Goal: Transaction & Acquisition: Purchase product/service

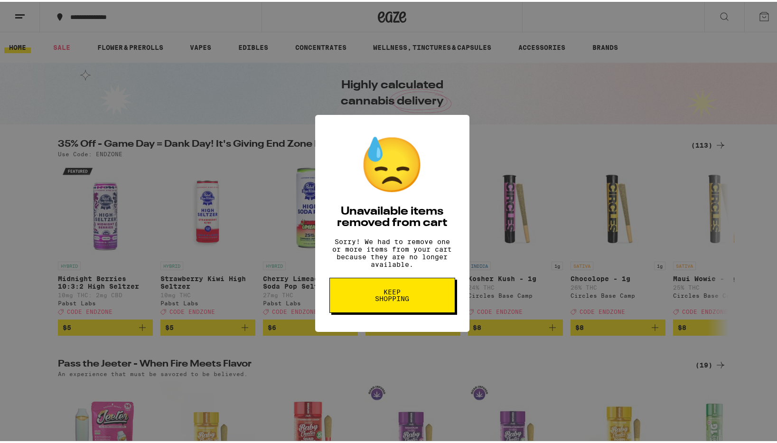
drag, startPoint x: 401, startPoint y: 286, endPoint x: 390, endPoint y: 291, distance: 11.9
click at [400, 287] on button "Keep Shopping" at bounding box center [393, 293] width 126 height 35
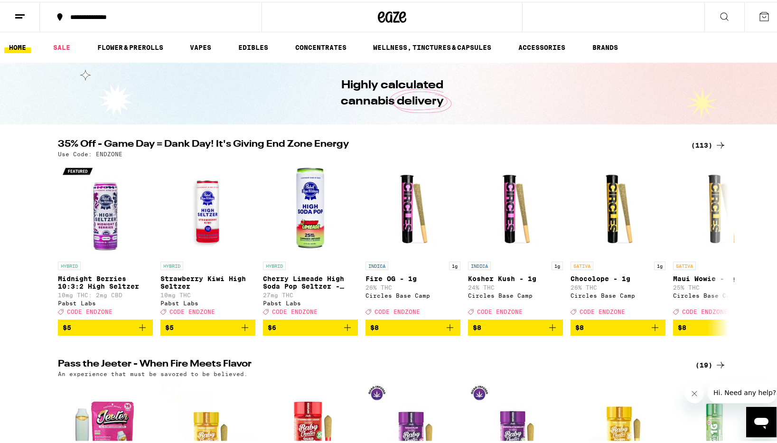
click at [120, 19] on button "**********" at bounding box center [151, 15] width 222 height 28
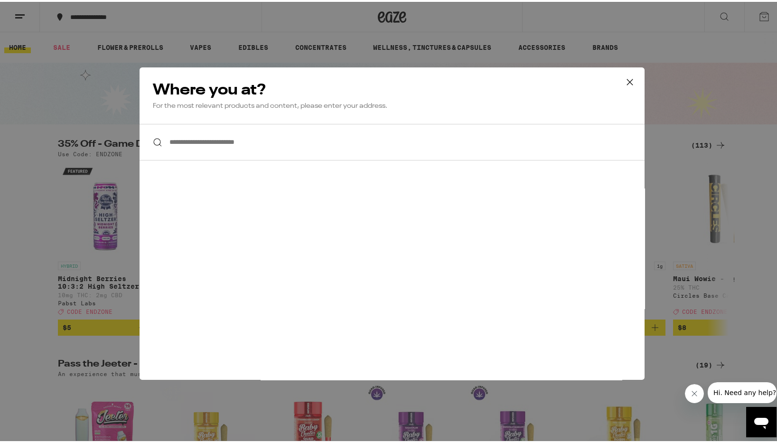
click at [628, 79] on icon at bounding box center [630, 80] width 6 height 6
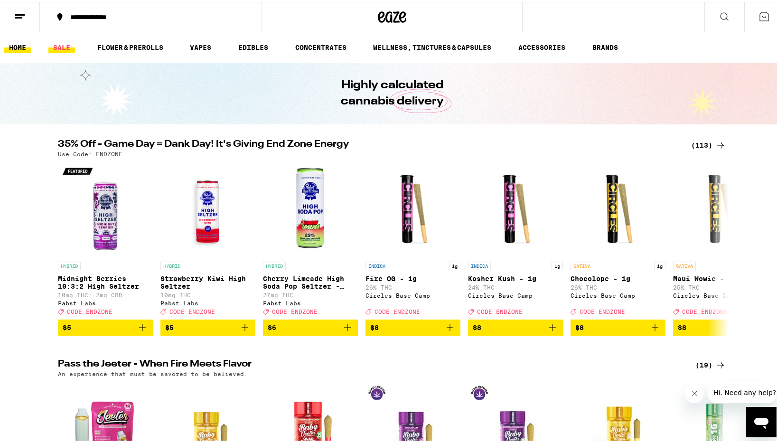
click at [63, 46] on link "SALE" at bounding box center [61, 45] width 27 height 11
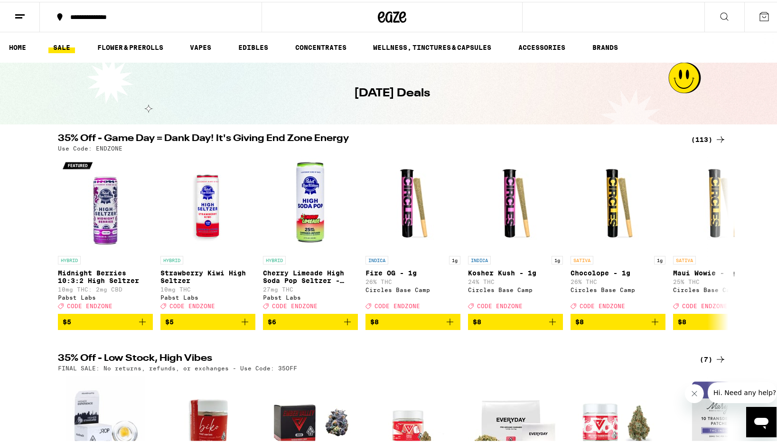
click at [707, 138] on div "(113)" at bounding box center [708, 137] width 35 height 11
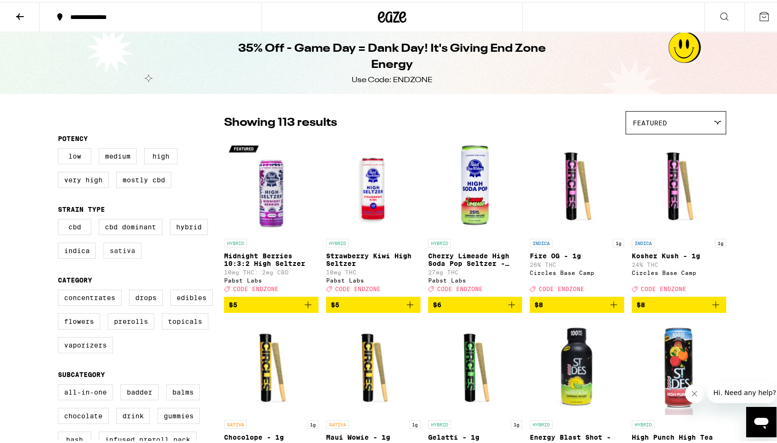
click at [123, 257] on label "Sativa" at bounding box center [123, 249] width 38 height 16
click at [60, 219] on input "Sativa" at bounding box center [60, 218] width 0 height 0
checkbox input "true"
click at [185, 225] on label "Hybrid" at bounding box center [189, 225] width 38 height 16
click at [60, 219] on input "Hybrid" at bounding box center [60, 218] width 0 height 0
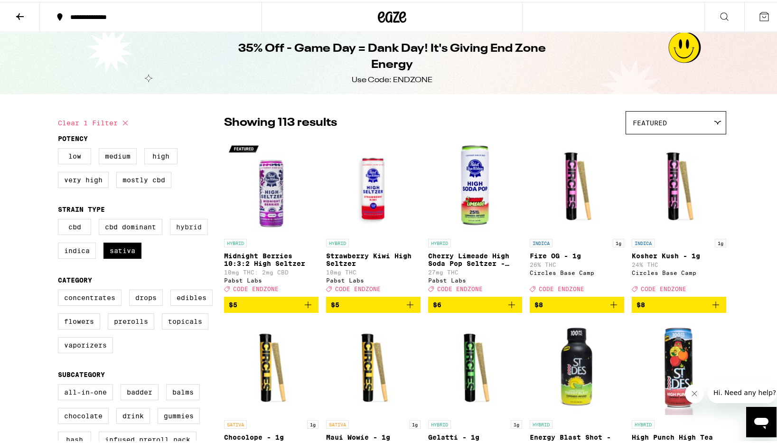
checkbox input "true"
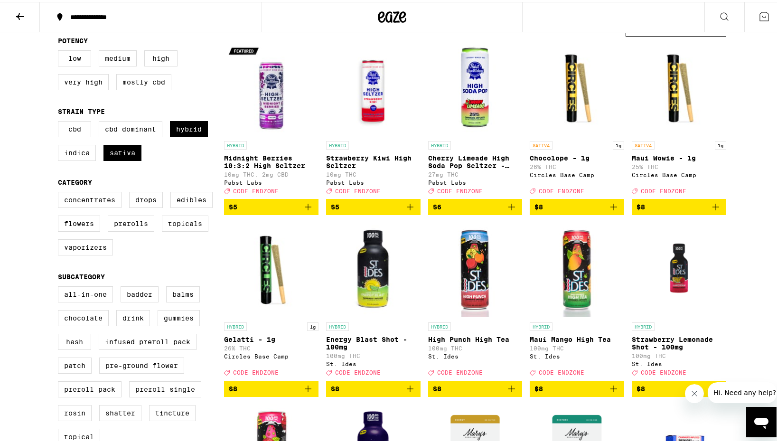
scroll to position [123, 0]
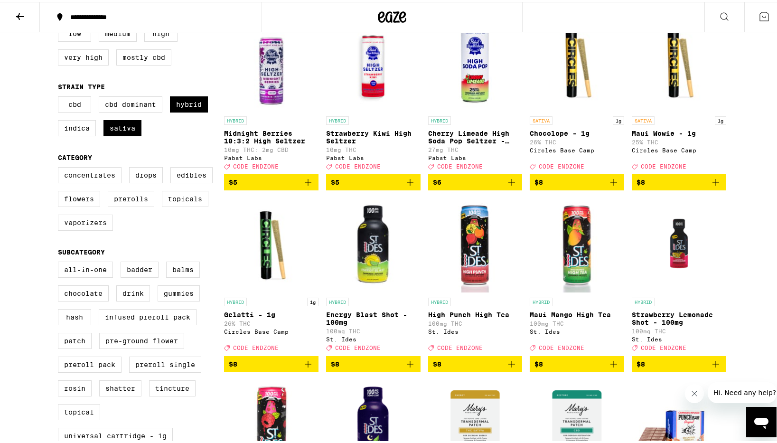
click at [95, 229] on label "Vaporizers" at bounding box center [85, 221] width 55 height 16
click at [60, 167] on input "Vaporizers" at bounding box center [60, 167] width 0 height 0
checkbox input "true"
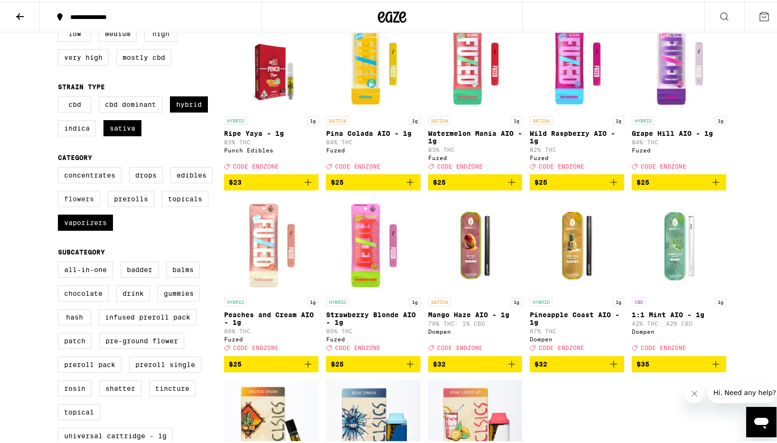
click at [82, 203] on label "Flowers" at bounding box center [79, 197] width 42 height 16
click at [60, 167] on input "Flowers" at bounding box center [60, 167] width 0 height 0
checkbox input "true"
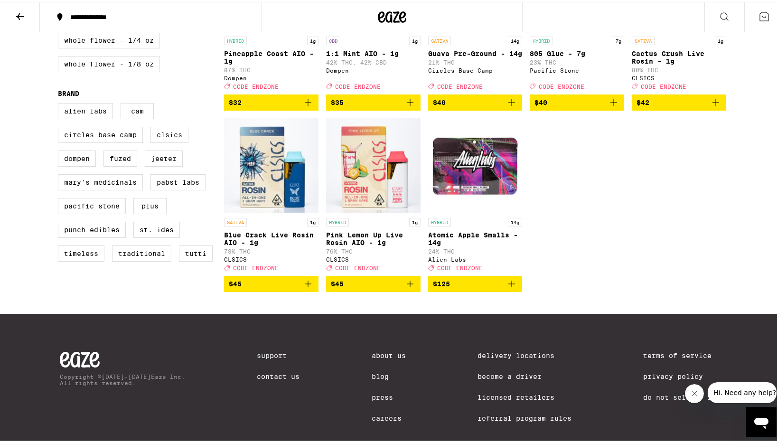
scroll to position [574, 0]
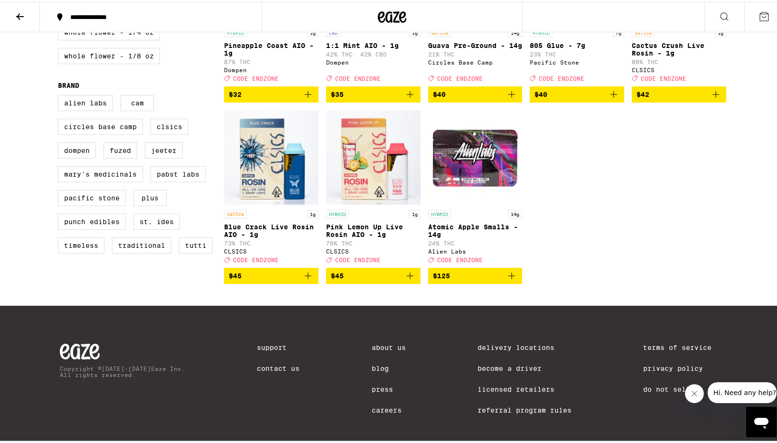
click at [454, 175] on img "Open page for Atomic Apple Smalls - 14g from Alien Labs" at bounding box center [475, 155] width 94 height 95
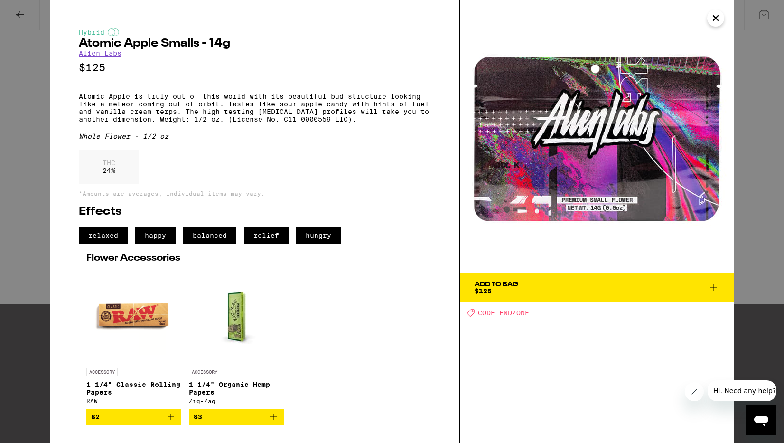
click at [522, 313] on span "CODE ENDZONE" at bounding box center [503, 313] width 51 height 8
copy span "ENDZONE"
click at [571, 289] on span "Add To Bag $125" at bounding box center [597, 287] width 245 height 13
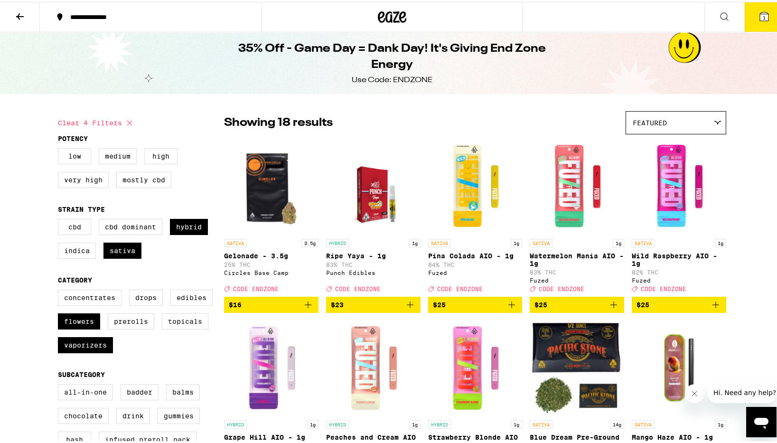
click at [761, 16] on icon at bounding box center [764, 14] width 9 height 9
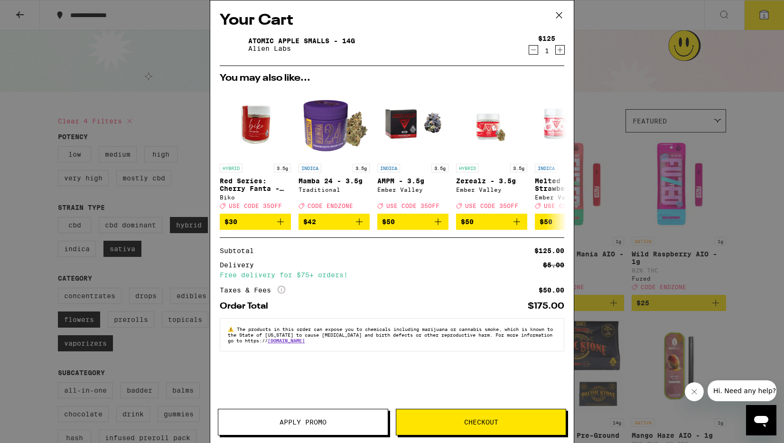
click at [337, 422] on span "Apply Promo" at bounding box center [303, 422] width 170 height 7
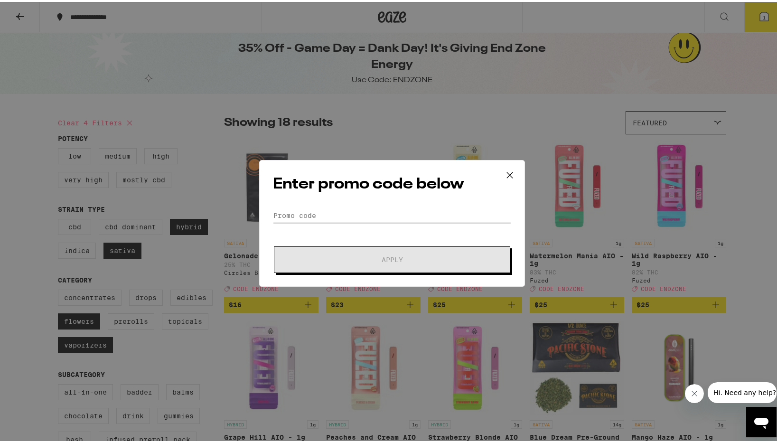
click at [302, 211] on input "Promo Code" at bounding box center [392, 214] width 238 height 14
paste input "ENDZONE"
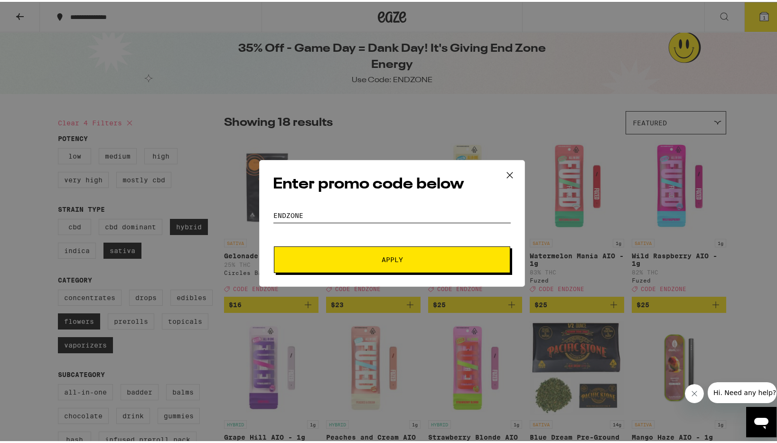
type input "ENDZONE"
click at [444, 254] on span "Apply" at bounding box center [392, 257] width 171 height 7
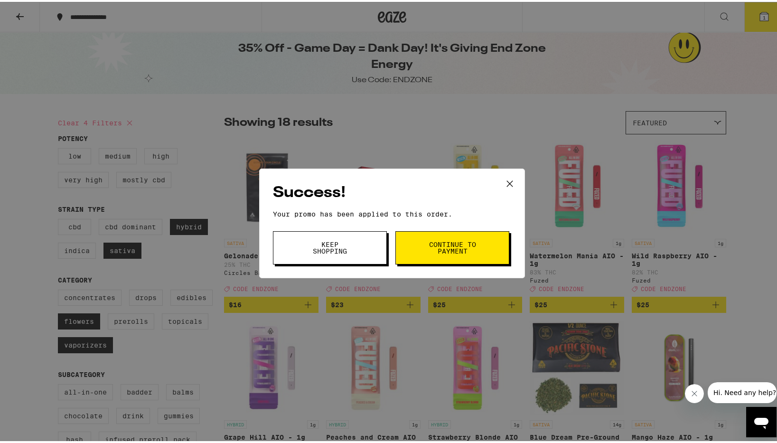
click at [442, 249] on span "Continue to payment" at bounding box center [452, 245] width 48 height 13
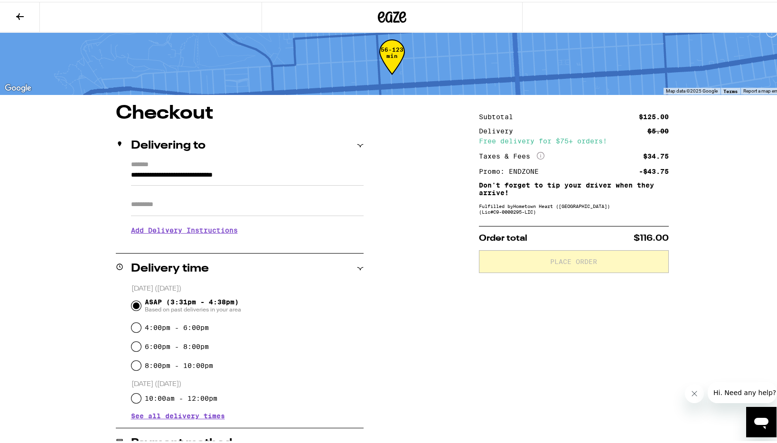
scroll to position [15, 0]
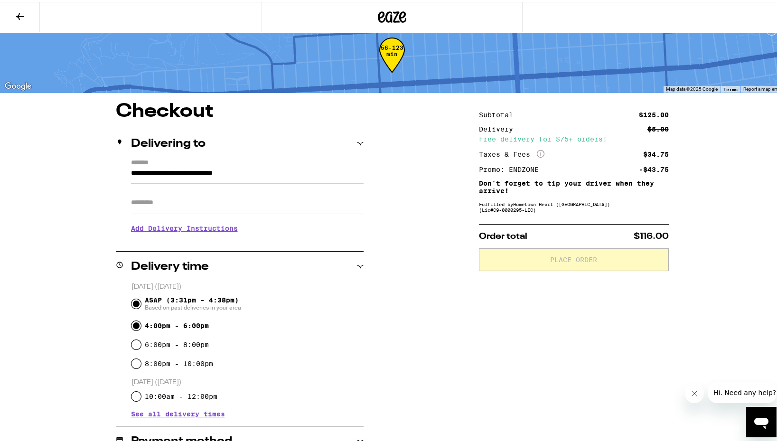
click at [132, 326] on input "4:00pm - 6:00pm" at bounding box center [136, 323] width 9 height 9
radio input "true"
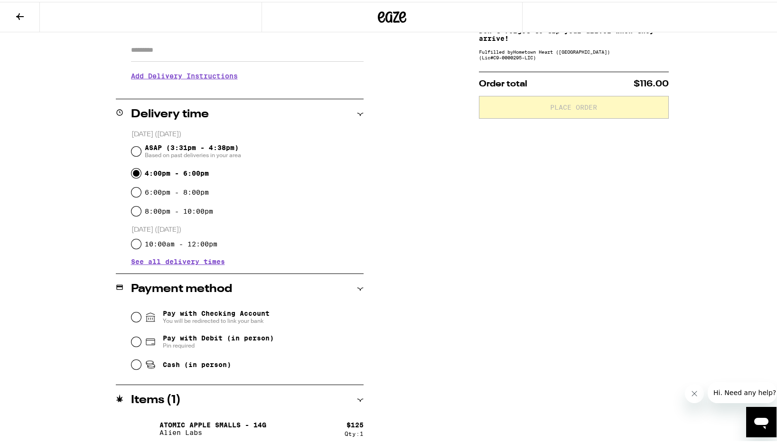
scroll to position [172, 0]
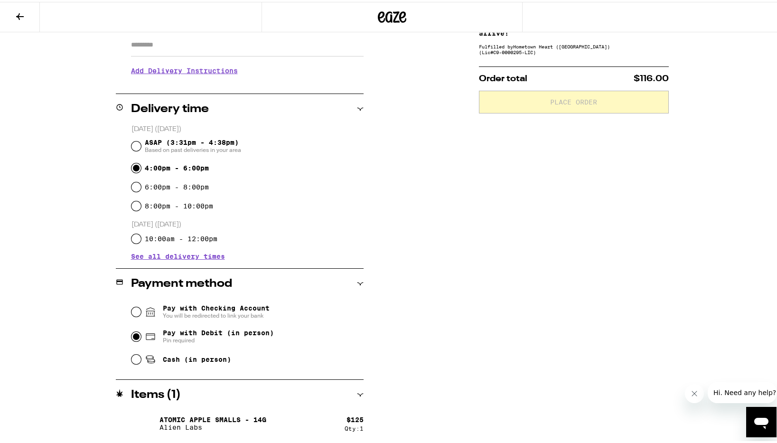
click at [132, 336] on input "Pay with Debit (in person) Pin required" at bounding box center [136, 334] width 9 height 9
radio input "true"
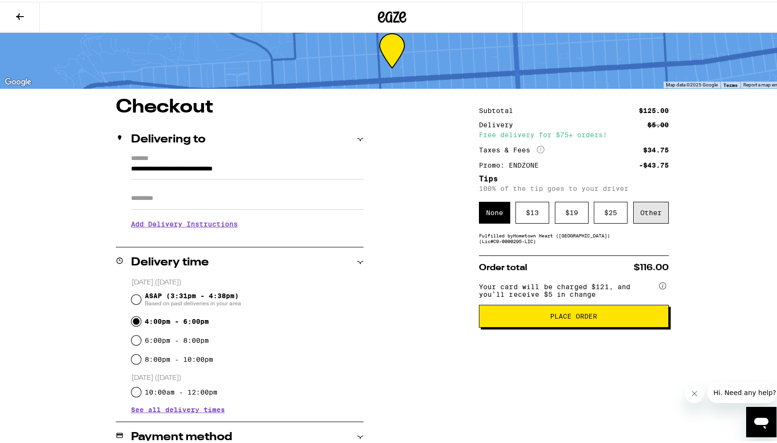
scroll to position [0, 0]
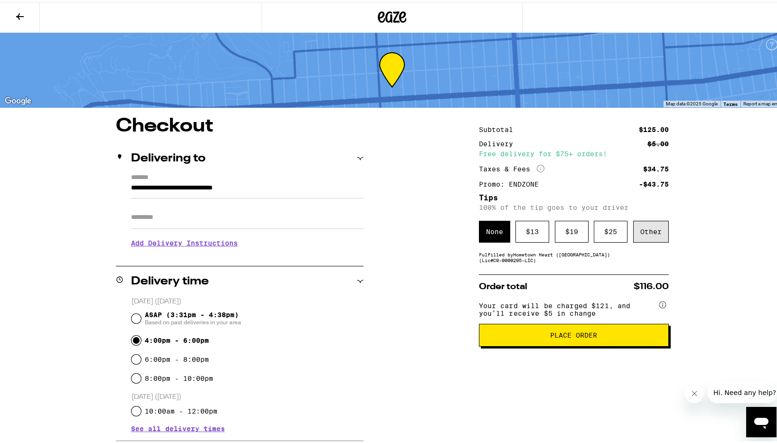
click at [644, 230] on div "Other" at bounding box center [651, 230] width 36 height 22
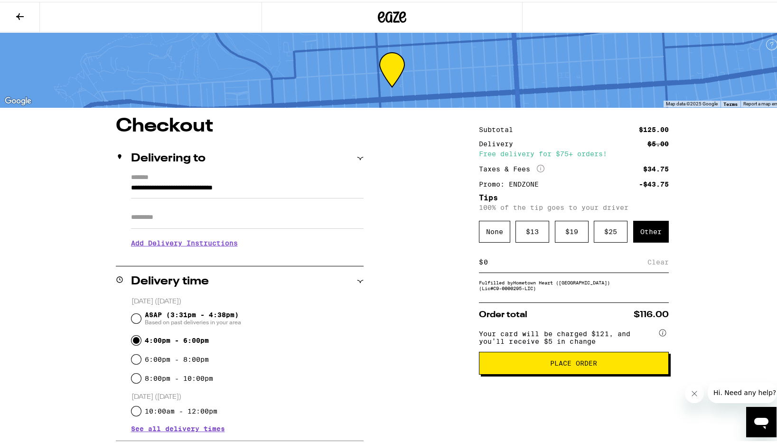
type input "5"
type input "8"
click at [658, 261] on div "Save" at bounding box center [660, 260] width 17 height 21
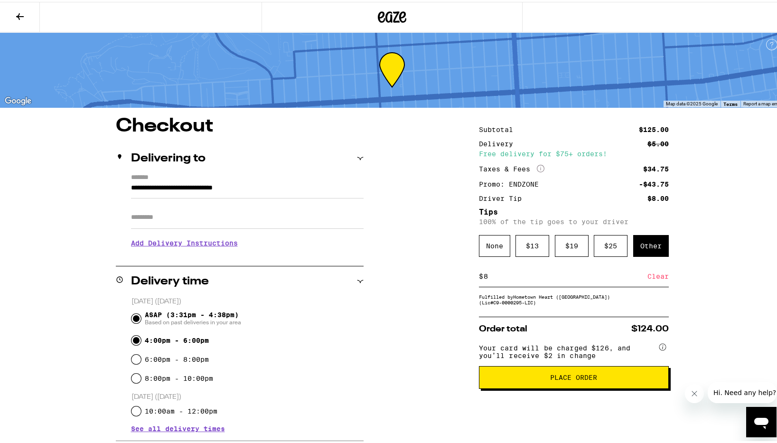
click at [132, 320] on input "ASAP (3:31pm - 4:38pm) Based on past deliveries in your area" at bounding box center [136, 316] width 9 height 9
radio input "true"
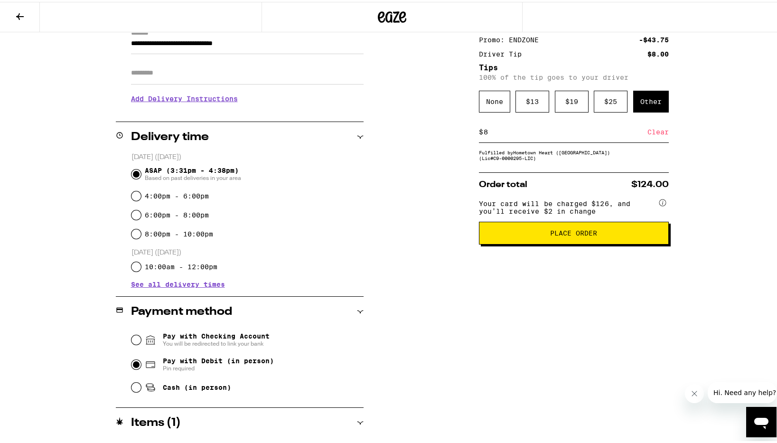
scroll to position [172, 0]
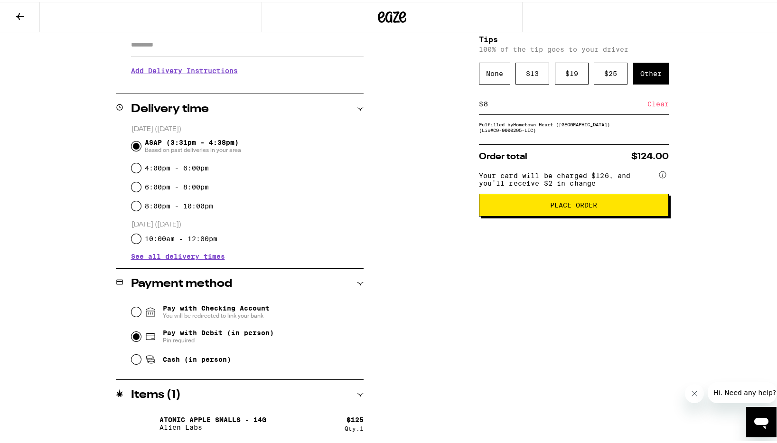
click at [576, 214] on button "Place Order" at bounding box center [574, 203] width 190 height 23
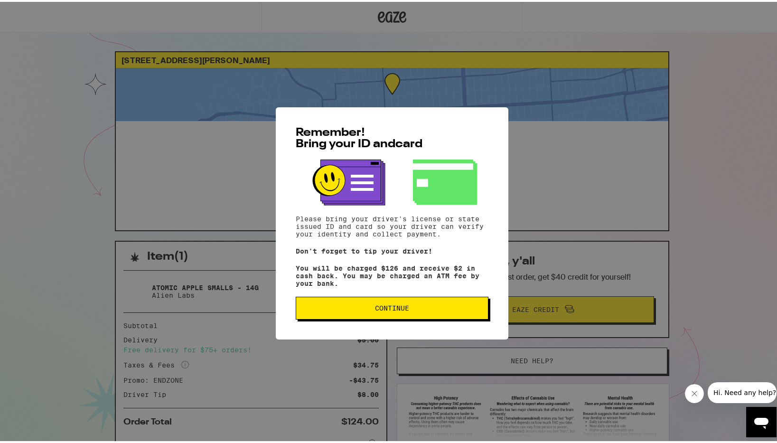
click at [385, 305] on span "Continue" at bounding box center [392, 306] width 34 height 7
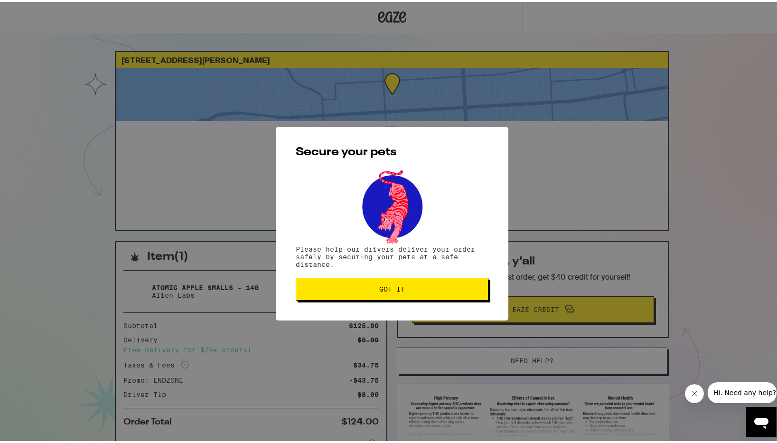
click at [402, 286] on span "Got it" at bounding box center [392, 287] width 177 height 7
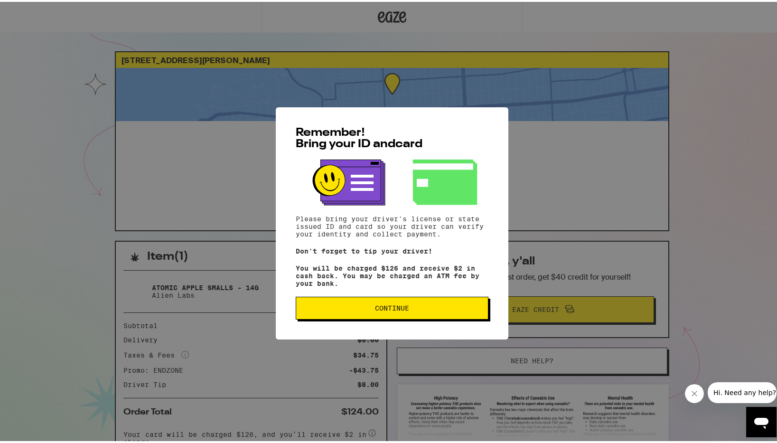
click at [397, 310] on span "Continue" at bounding box center [392, 306] width 34 height 7
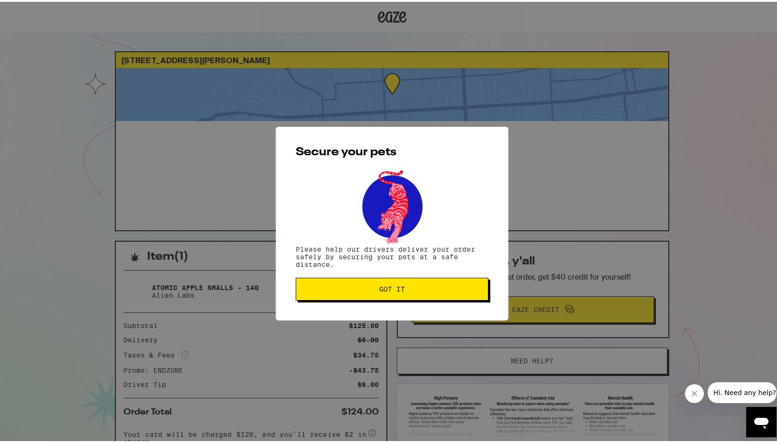
click at [397, 290] on span "Got it" at bounding box center [392, 287] width 26 height 7
click at [395, 286] on span "Got it" at bounding box center [392, 287] width 26 height 7
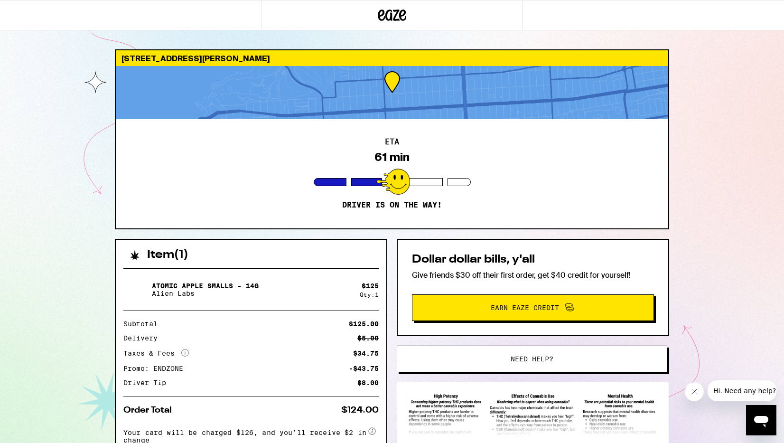
click at [453, 180] on div at bounding box center [459, 182] width 23 height 8
click at [391, 19] on icon at bounding box center [393, 14] width 14 height 11
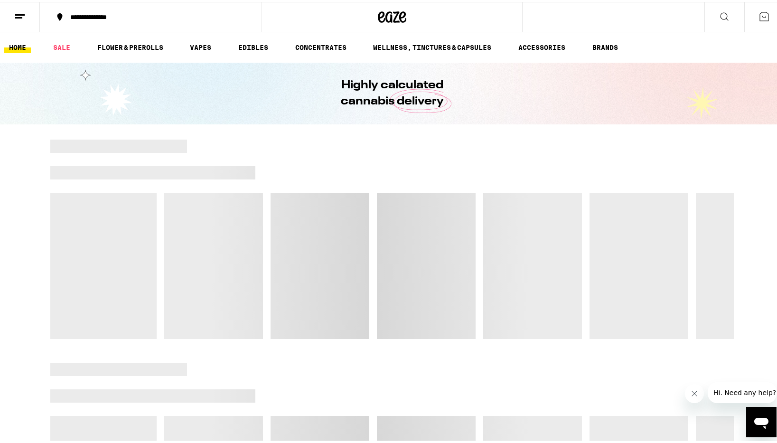
click at [24, 14] on icon at bounding box center [19, 14] width 11 height 11
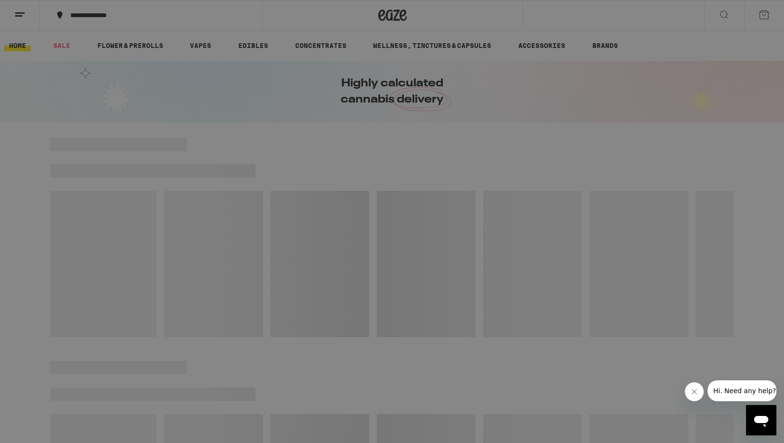
click at [105, 255] on link "Order History" at bounding box center [131, 255] width 167 height 11
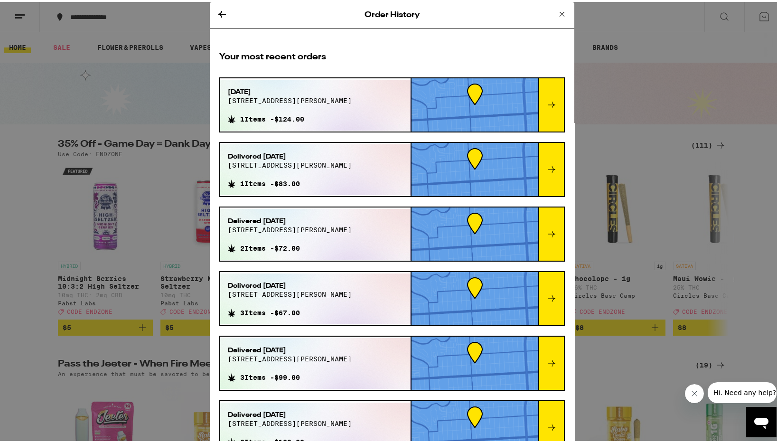
click at [546, 167] on icon at bounding box center [551, 167] width 11 height 11
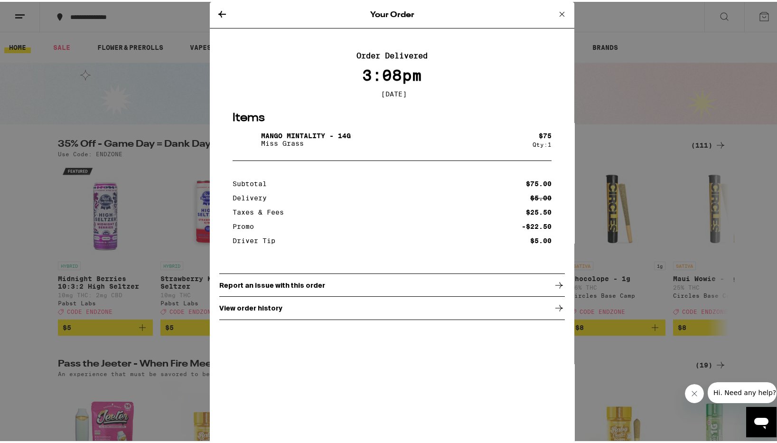
click at [559, 14] on icon at bounding box center [561, 12] width 11 height 11
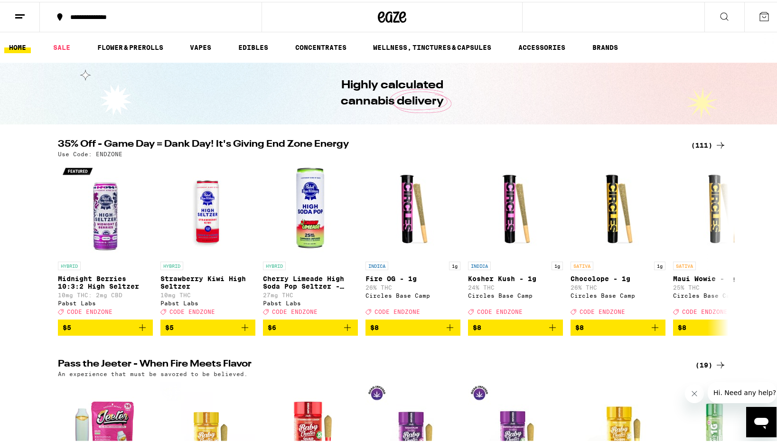
click at [25, 15] on icon at bounding box center [19, 14] width 11 height 11
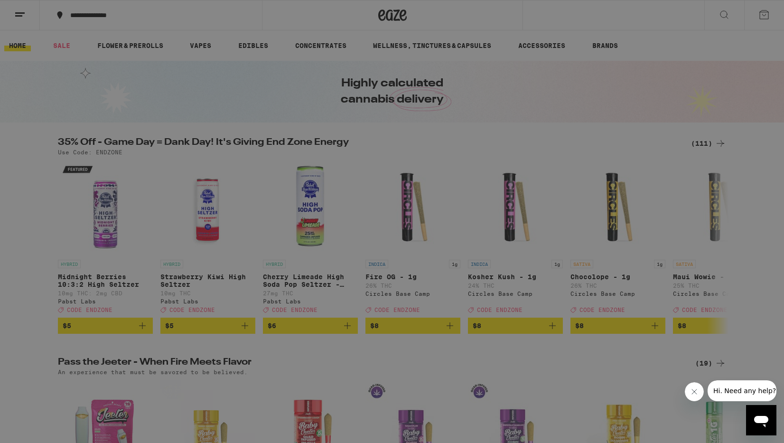
click at [85, 327] on link "Account" at bounding box center [131, 332] width 167 height 11
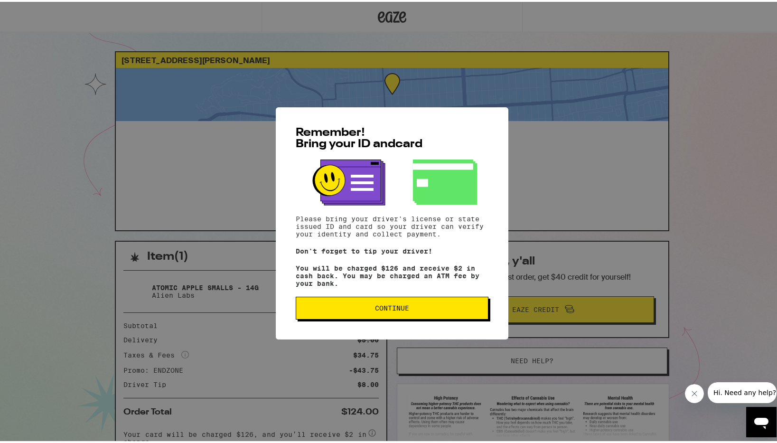
click at [361, 307] on span "Continue" at bounding box center [392, 306] width 177 height 7
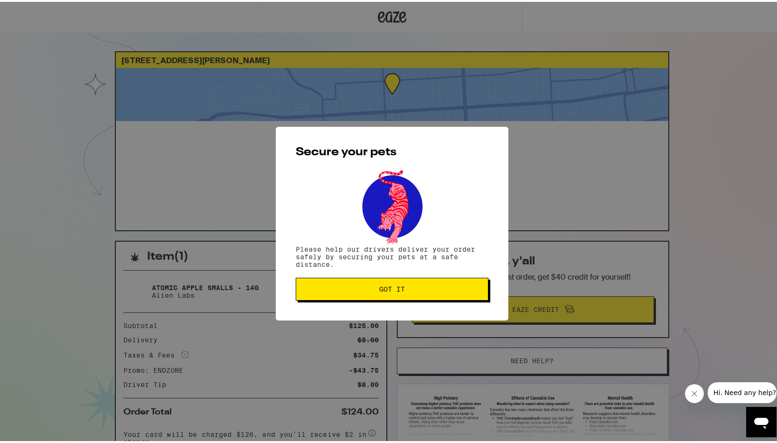
click at [367, 302] on div "Secure your pets Please help our drivers deliver your order safely by securing …" at bounding box center [392, 222] width 233 height 194
click at [366, 293] on button "Got it" at bounding box center [392, 287] width 193 height 23
